Goal: Task Accomplishment & Management: Use online tool/utility

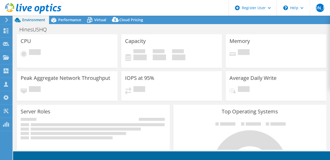
select select "USD"
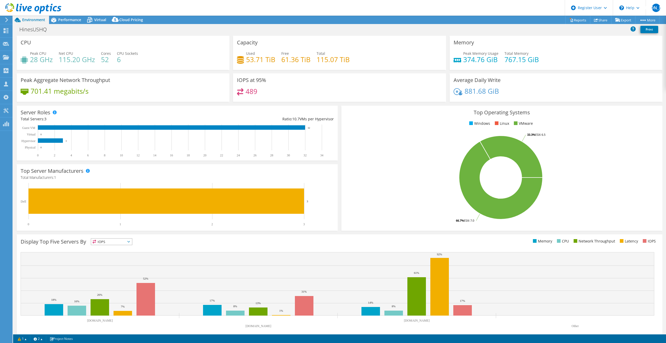
click at [283, 35] on div "HinesUSHQ Print" at bounding box center [339, 30] width 653 height 11
click at [69, 20] on span "Performance" at bounding box center [69, 19] width 23 height 5
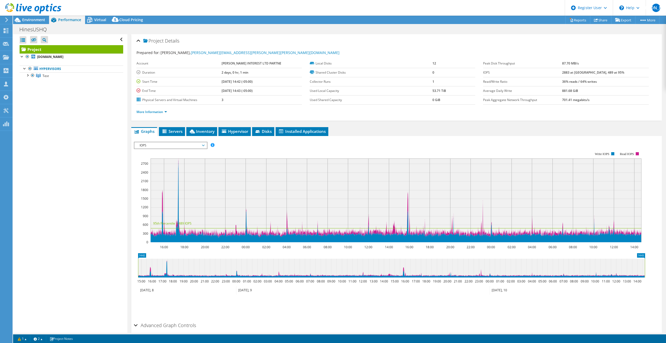
click at [163, 144] on span "IOPS" at bounding box center [170, 145] width 67 height 6
click at [160, 159] on li "Workload Concentration Bubble" at bounding box center [170, 202] width 72 height 6
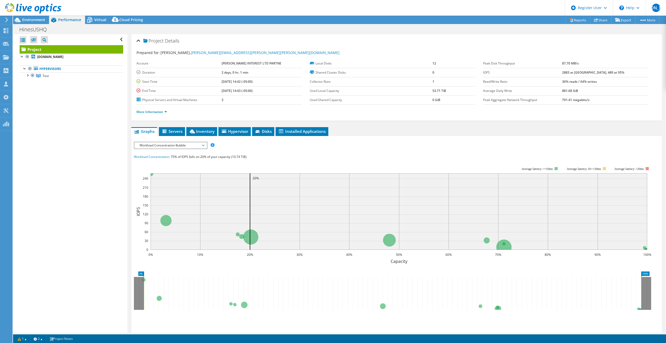
click at [181, 145] on span "Workload Concentration Bubble" at bounding box center [170, 145] width 67 height 6
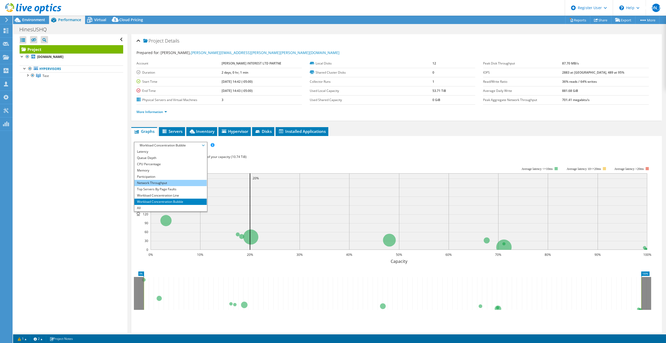
scroll to position [0, 0]
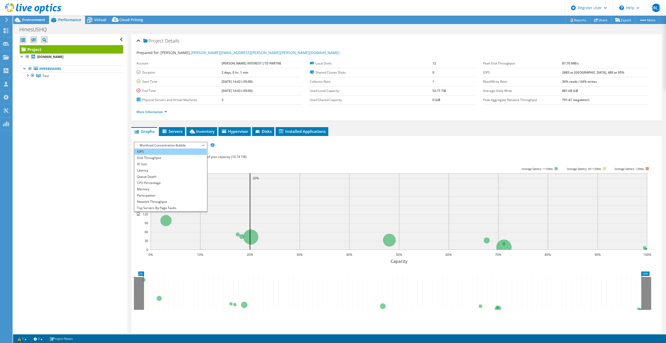
click at [148, 150] on li "IOPS" at bounding box center [170, 152] width 72 height 6
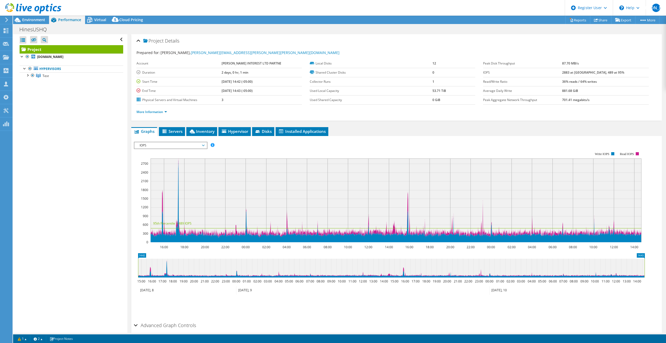
click at [159, 149] on div "IOPS IOPS Disk Throughput IO Size Latency Queue Depth CPU Percentage Memory Pag…" at bounding box center [171, 145] width 74 height 7
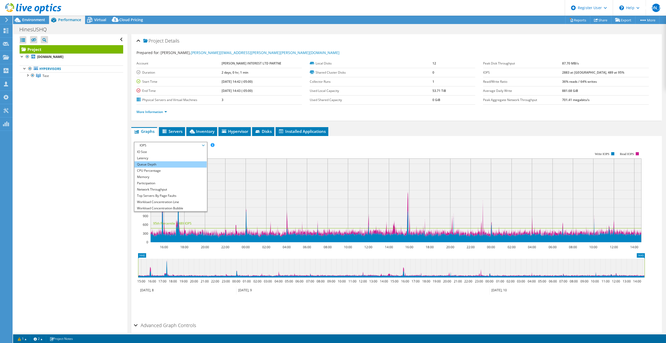
scroll to position [19, 0]
click at [164, 159] on li "Workload Concentration Bubble" at bounding box center [170, 202] width 72 height 6
